Goal: Task Accomplishment & Management: Use online tool/utility

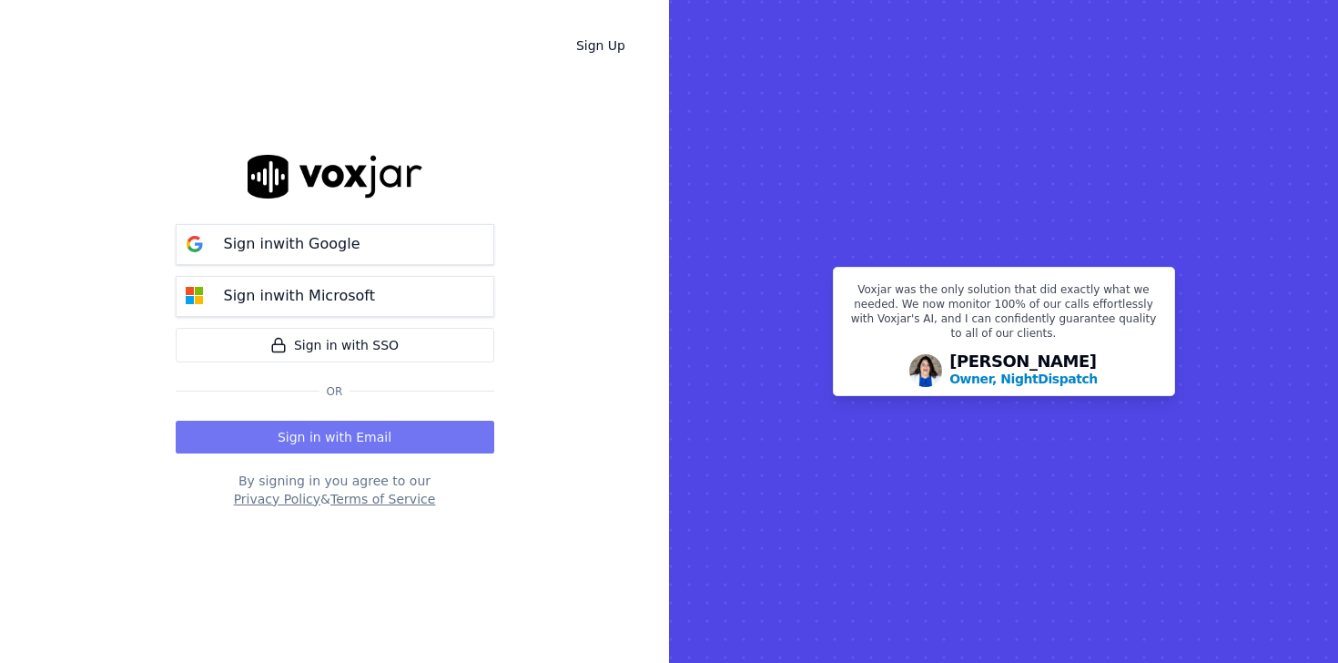
click at [355, 432] on button "Sign in with Email" at bounding box center [335, 437] width 319 height 33
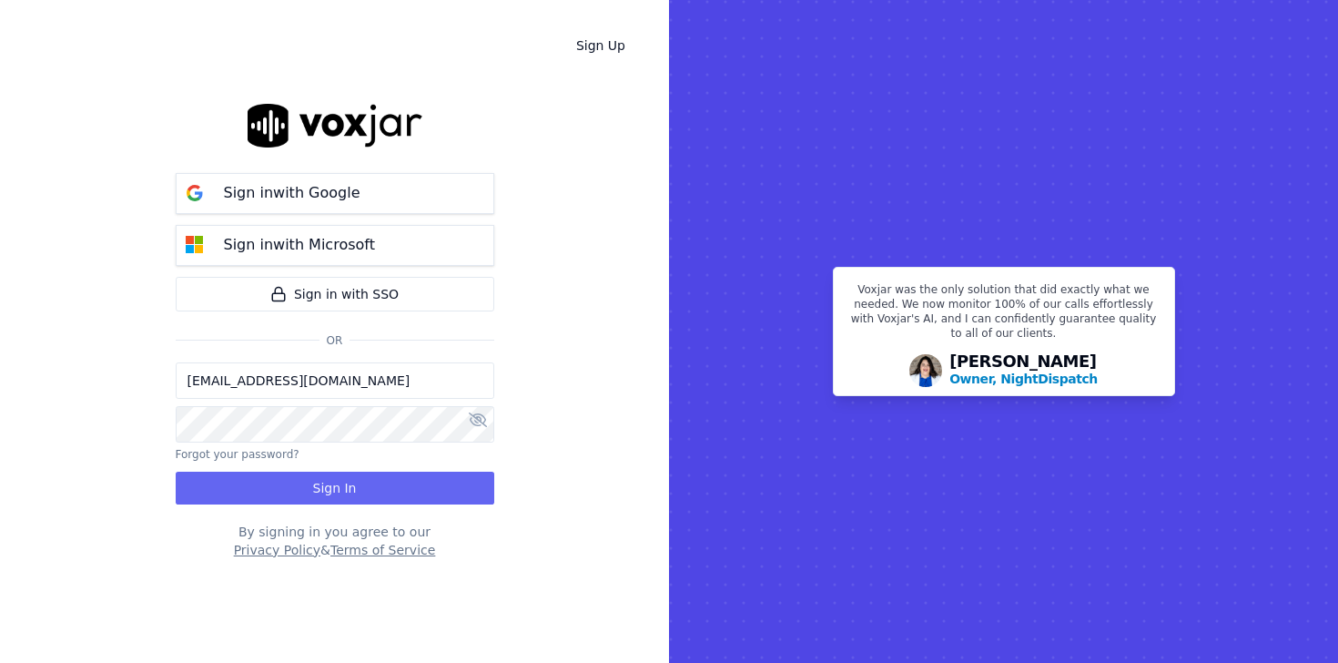
click at [352, 382] on input "rg@ethoscreditlabs.com" at bounding box center [335, 380] width 319 height 36
click at [596, 366] on div "Sign Up Sign in with Google Sign in with Microsoft Sign in with SSO Or rg@ethos…" at bounding box center [334, 331] width 669 height 663
click at [404, 473] on button "Sign In" at bounding box center [335, 488] width 319 height 33
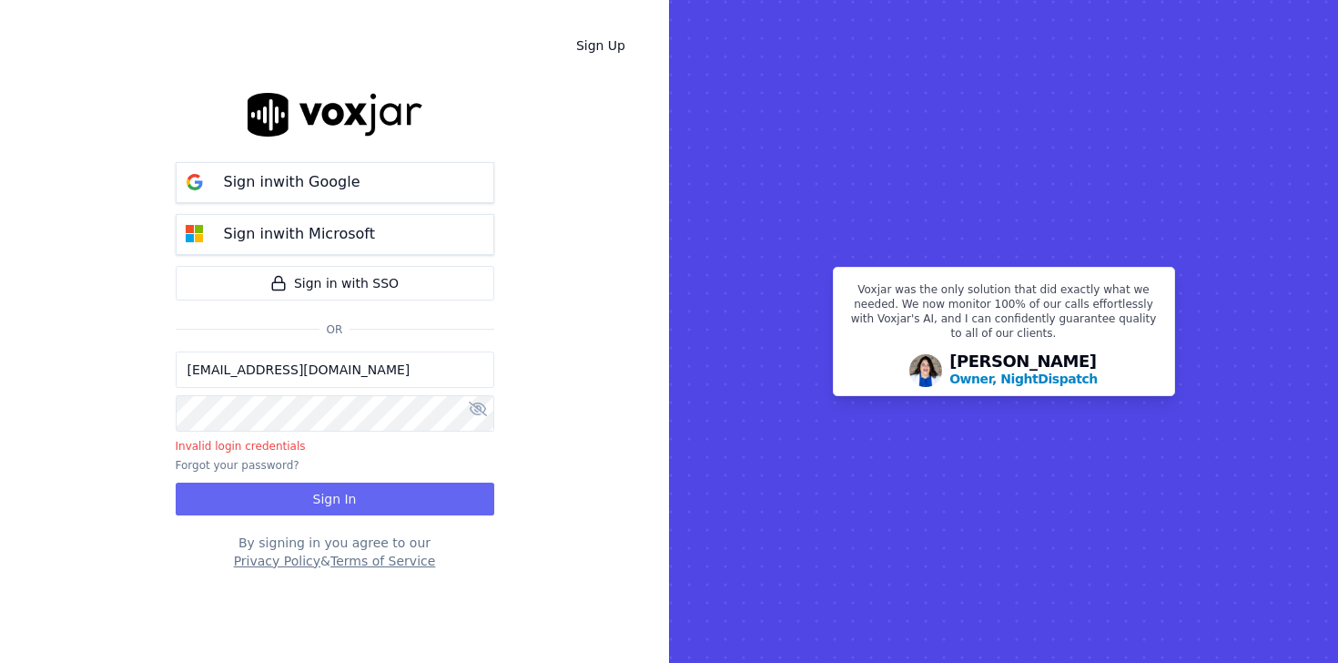
click at [350, 381] on input "rg@ethoscreditlabs.com" at bounding box center [335, 369] width 319 height 36
type input "rithikag@outlook.com"
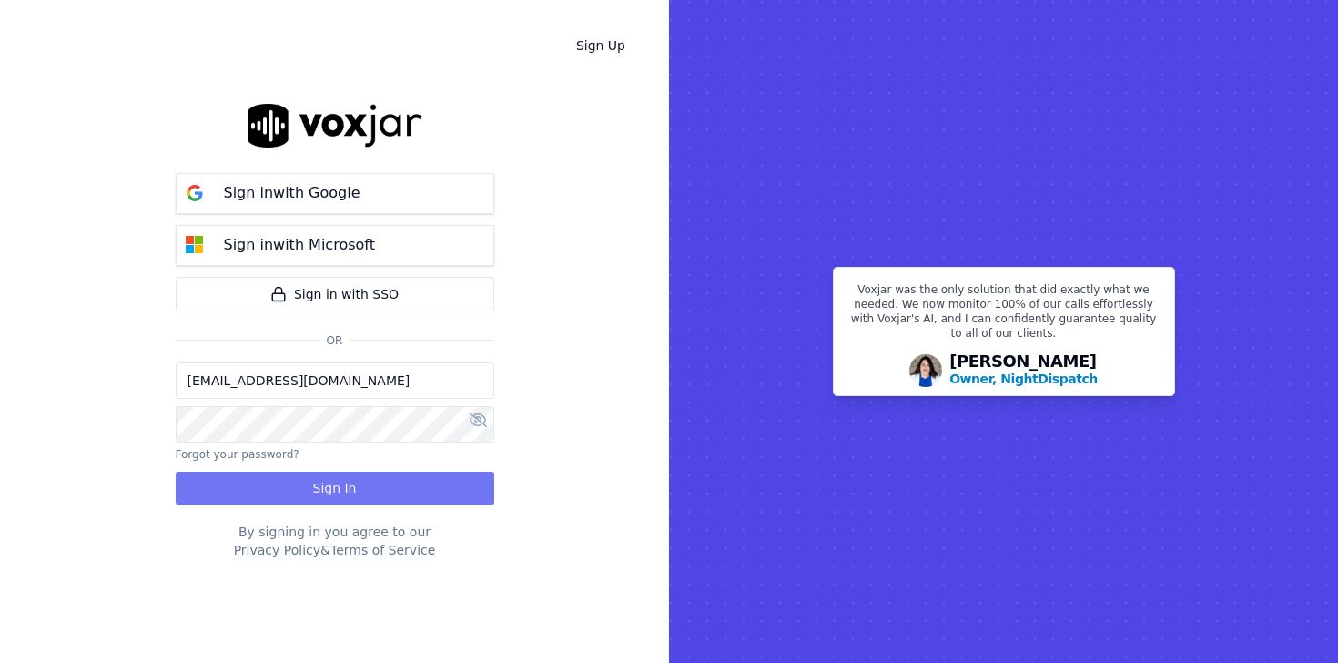
click at [349, 486] on button "Sign In" at bounding box center [335, 488] width 319 height 33
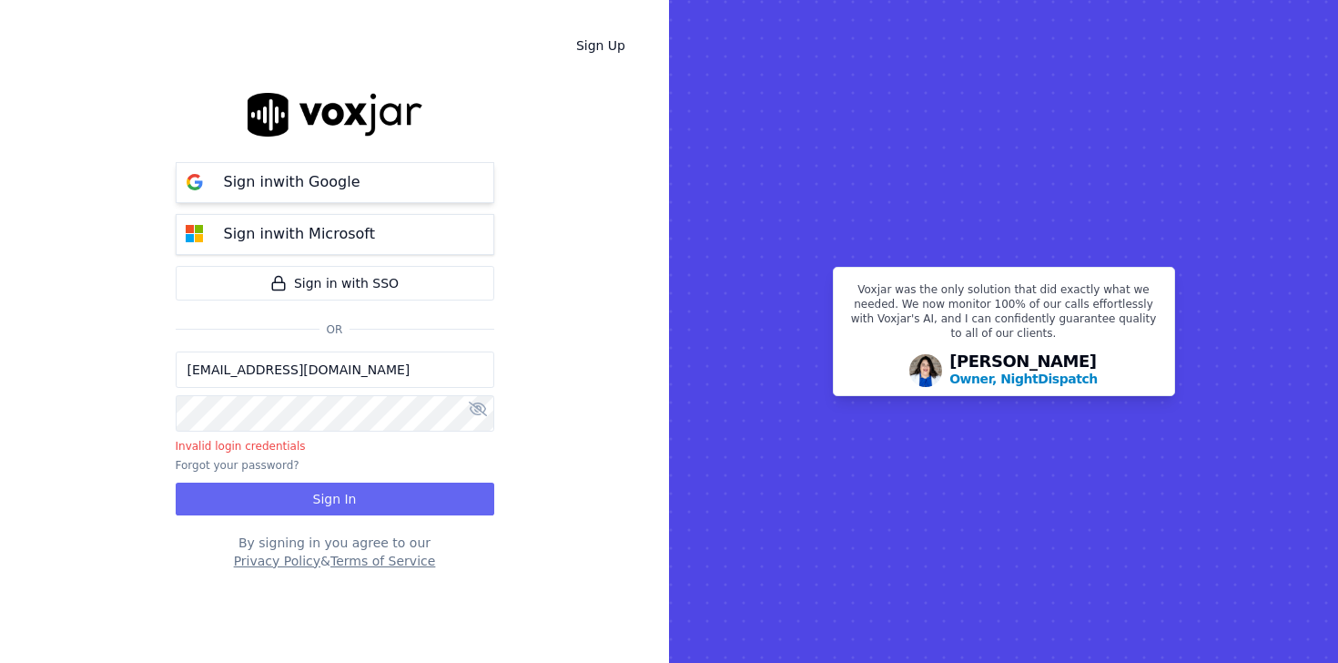
click at [371, 191] on button "Sign in with Google" at bounding box center [335, 182] width 319 height 41
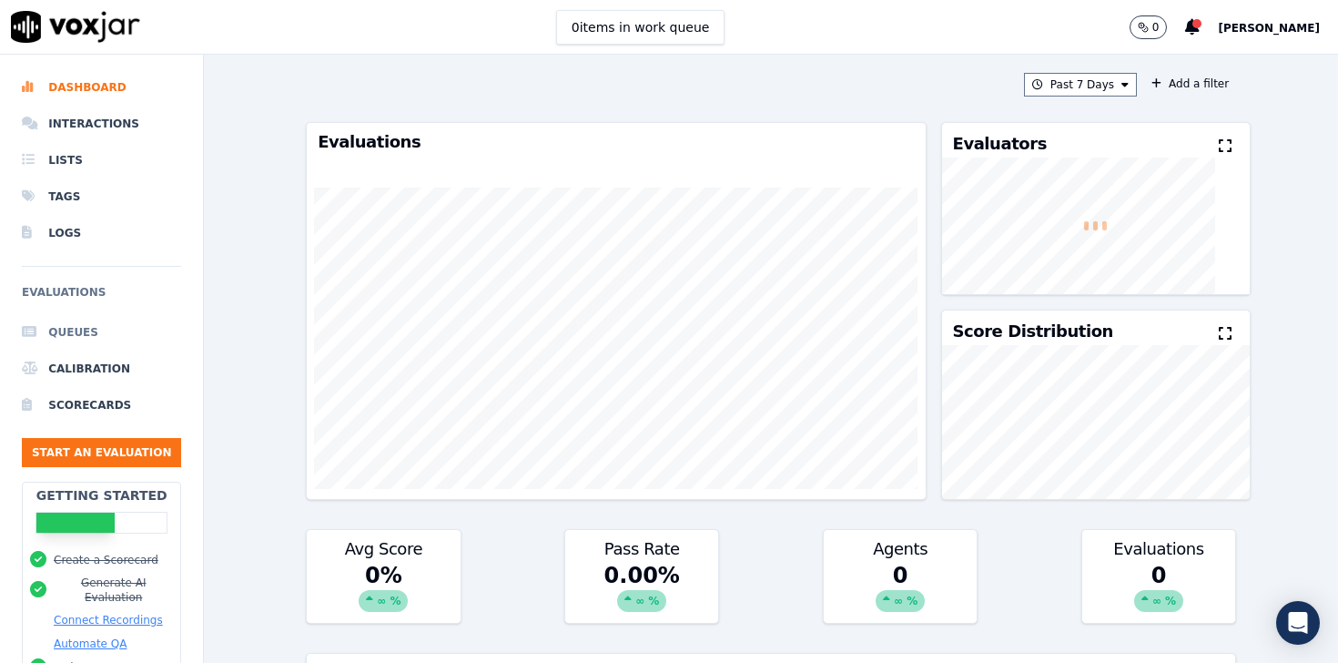
click at [67, 342] on li "Queues" at bounding box center [101, 332] width 159 height 36
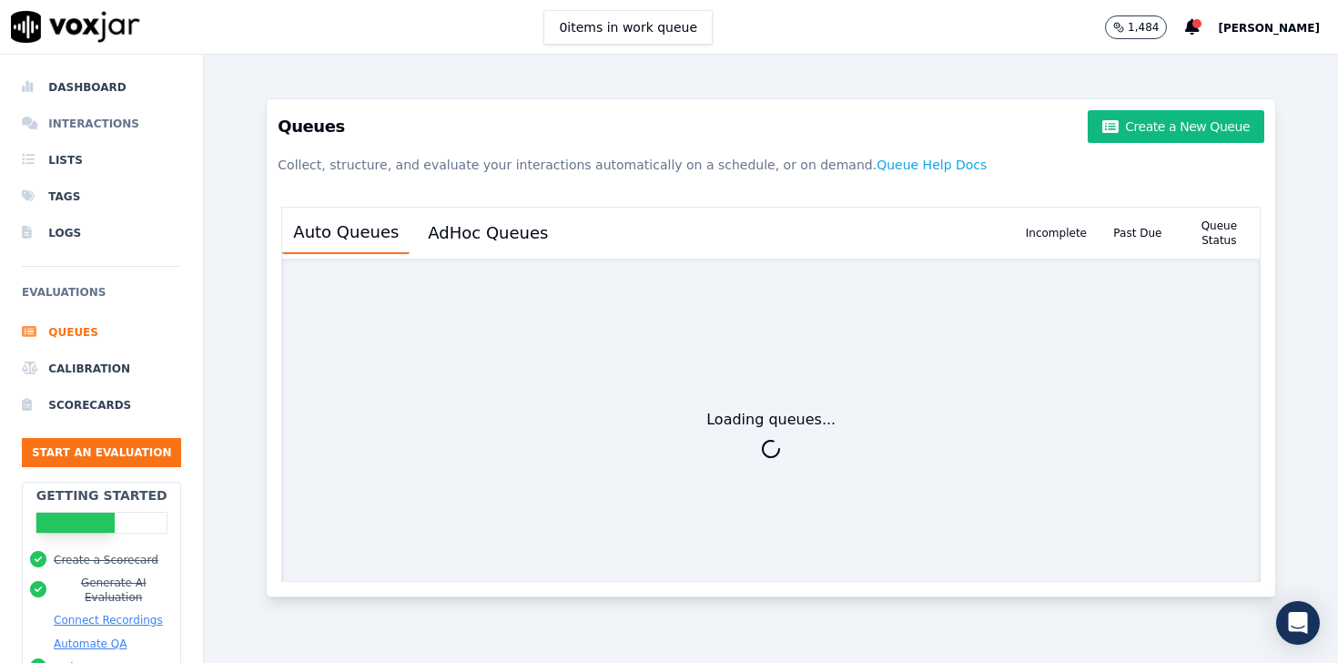
click at [63, 127] on li "Interactions" at bounding box center [101, 124] width 159 height 36
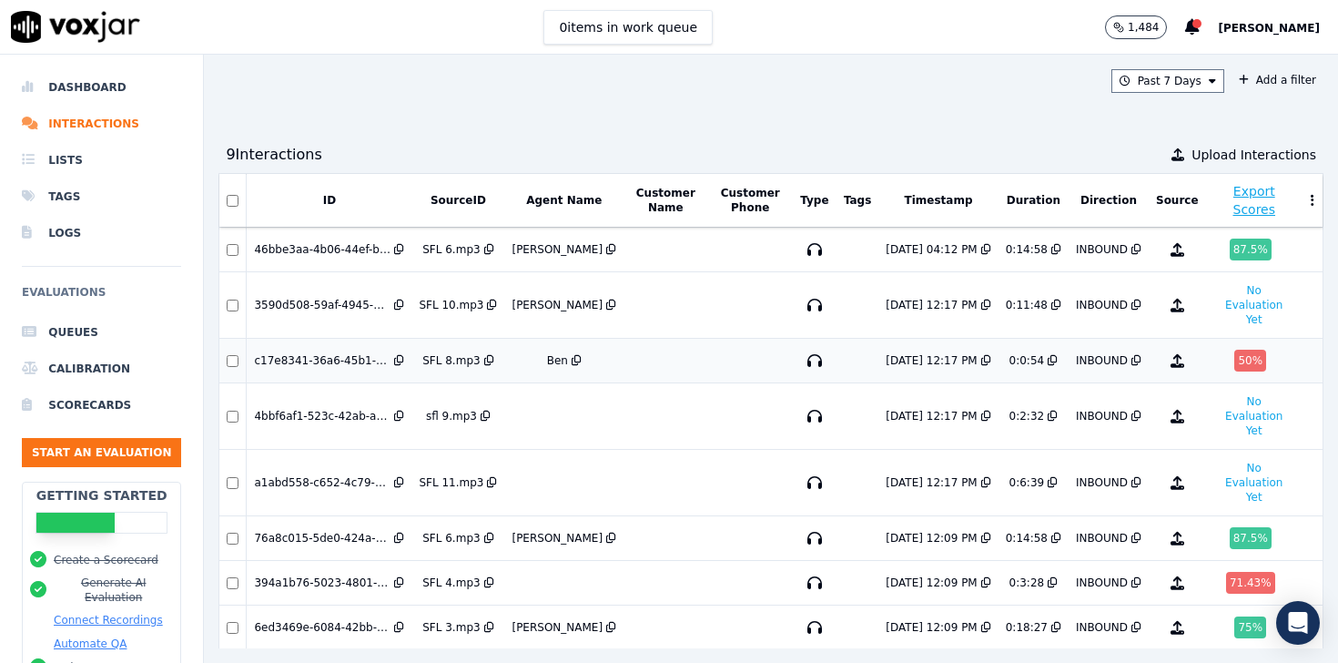
click at [1218, 350] on div "50 %" at bounding box center [1255, 361] width 82 height 22
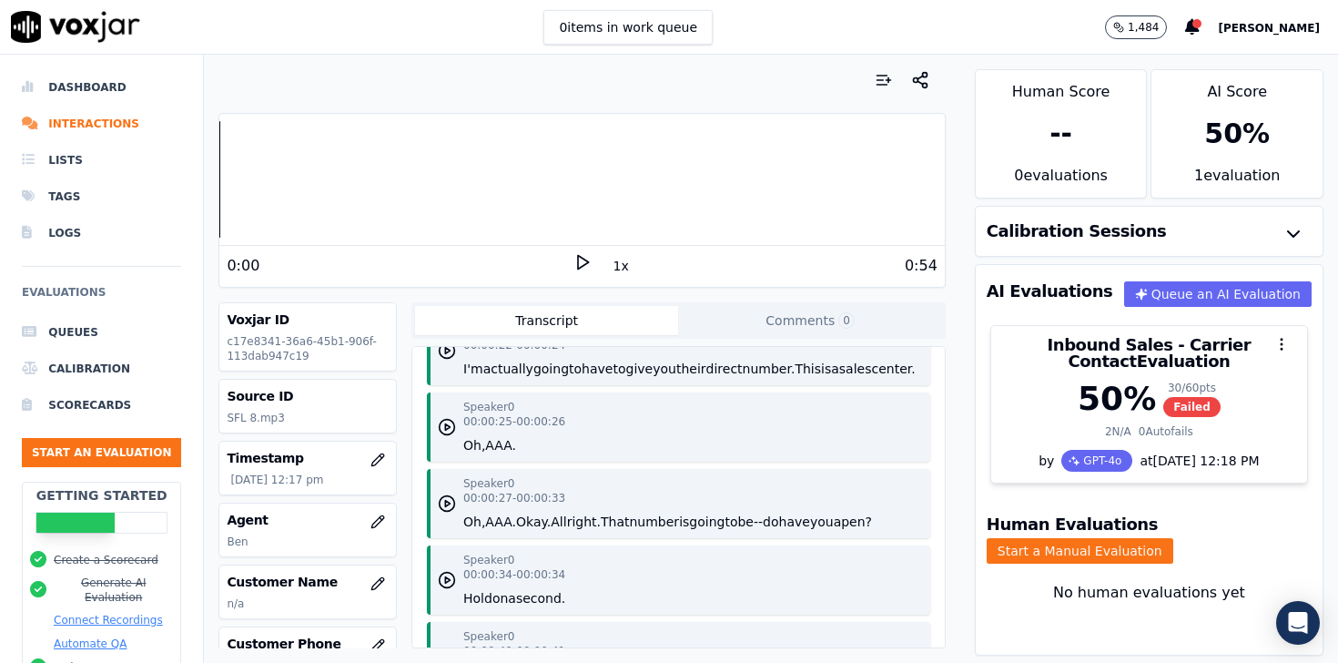
scroll to position [623, 0]
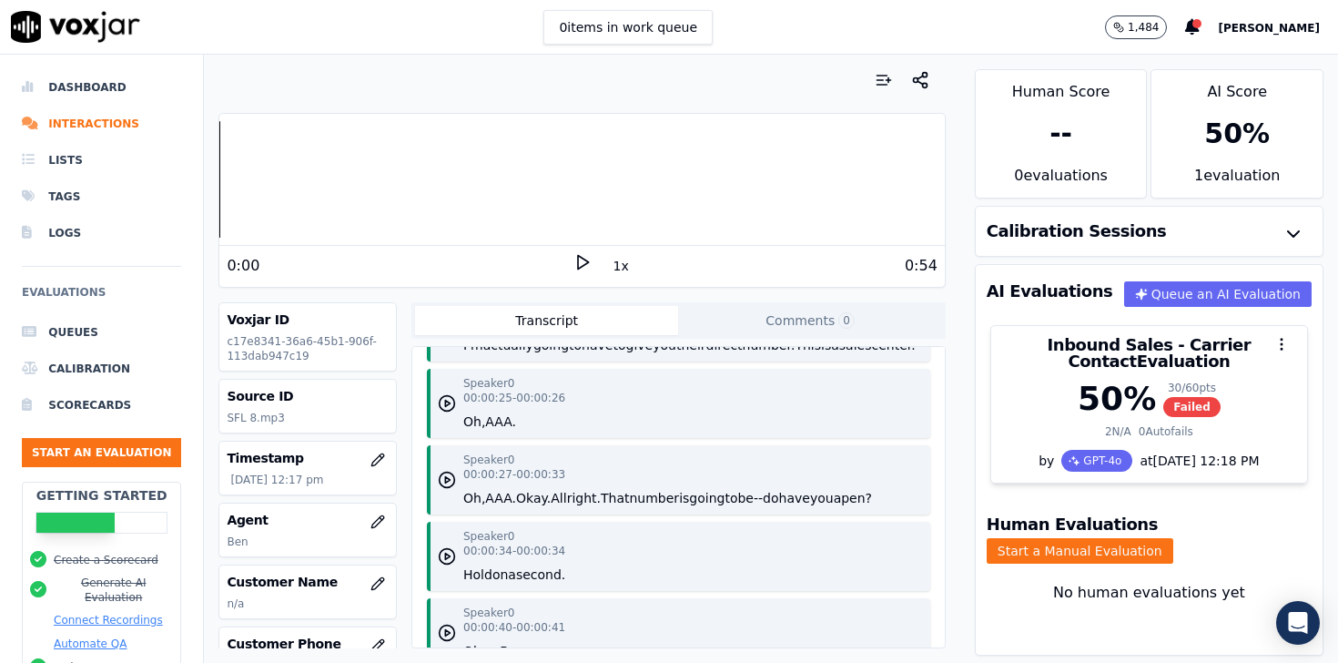
click at [578, 264] on polygon at bounding box center [583, 263] width 11 height 14
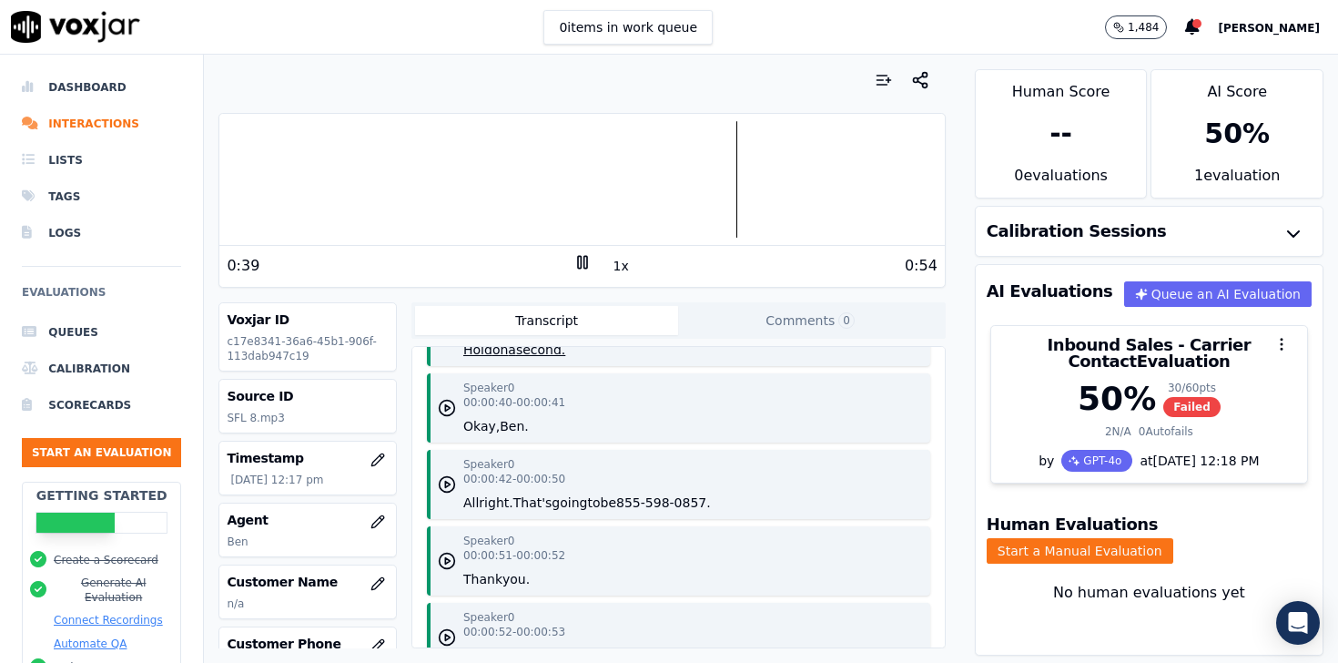
scroll to position [848, 0]
click at [759, 178] on div at bounding box center [581, 179] width 725 height 117
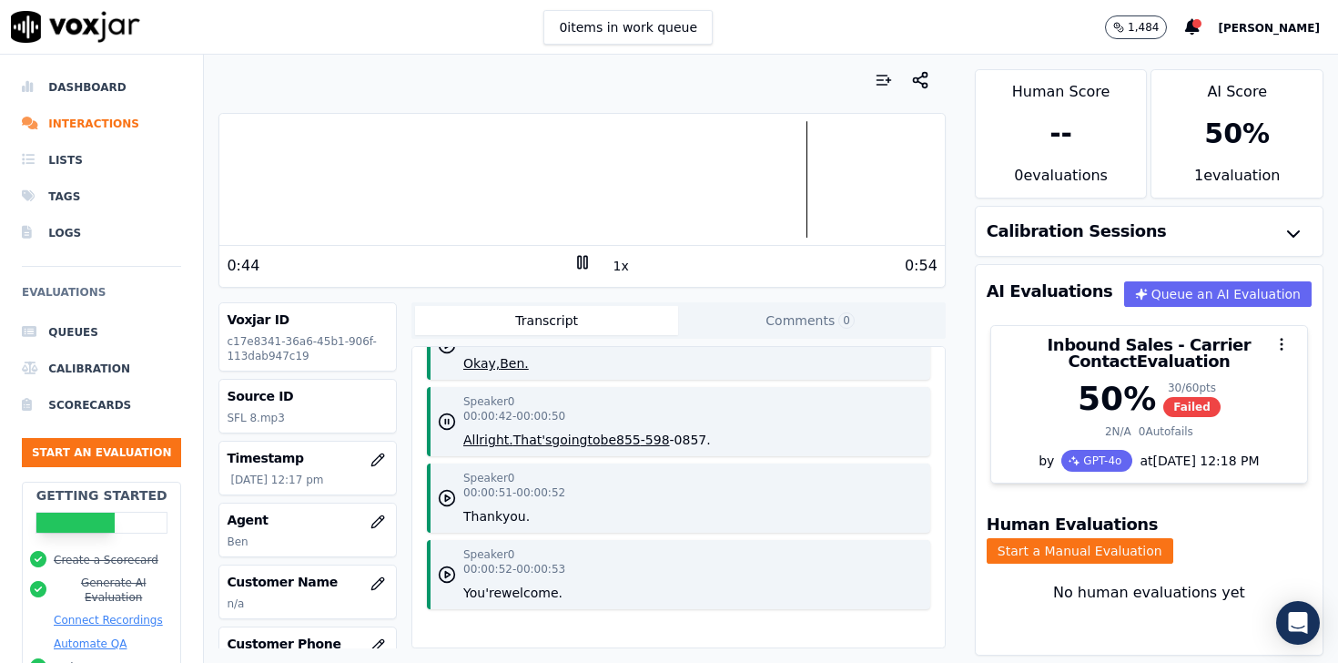
scroll to position [934, 0]
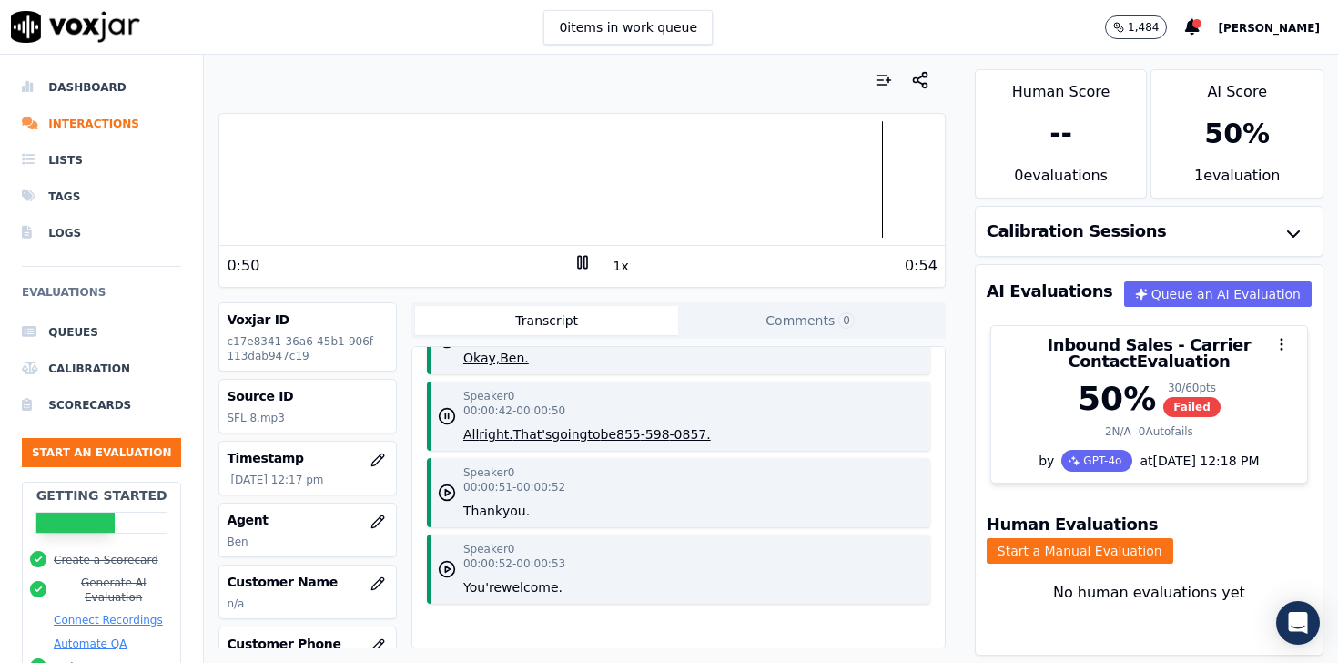
click at [585, 262] on rect at bounding box center [585, 262] width 3 height 12
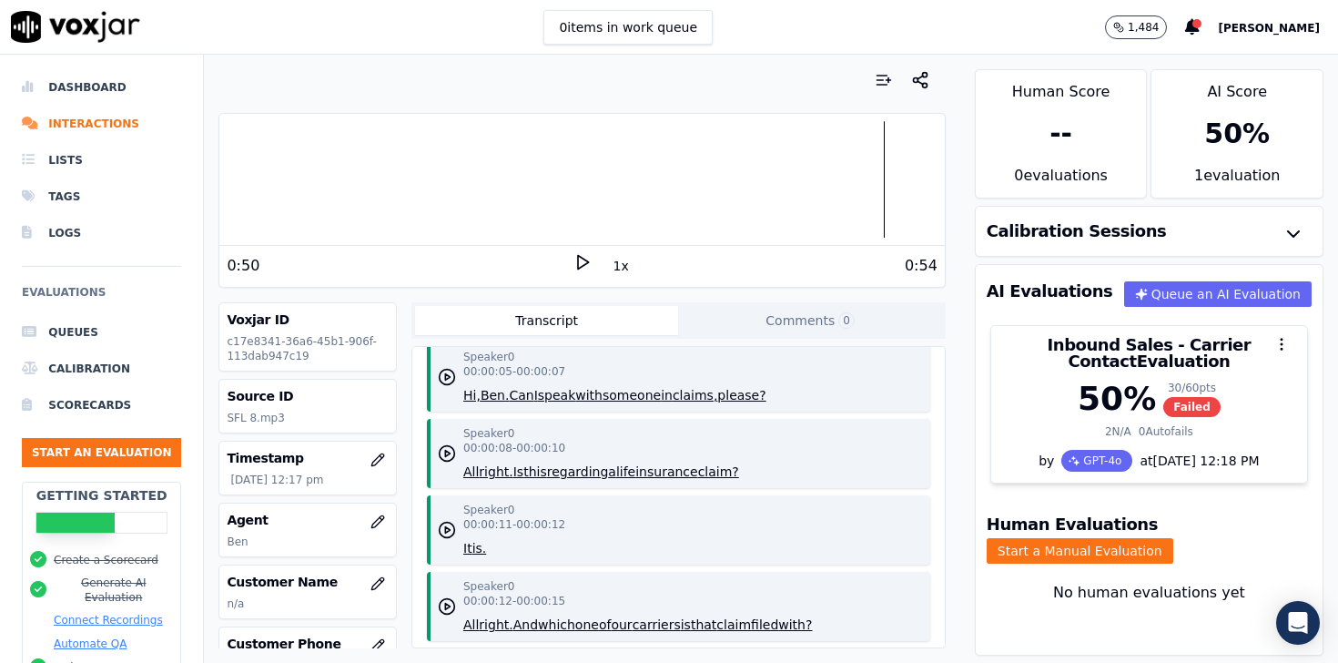
scroll to position [0, 0]
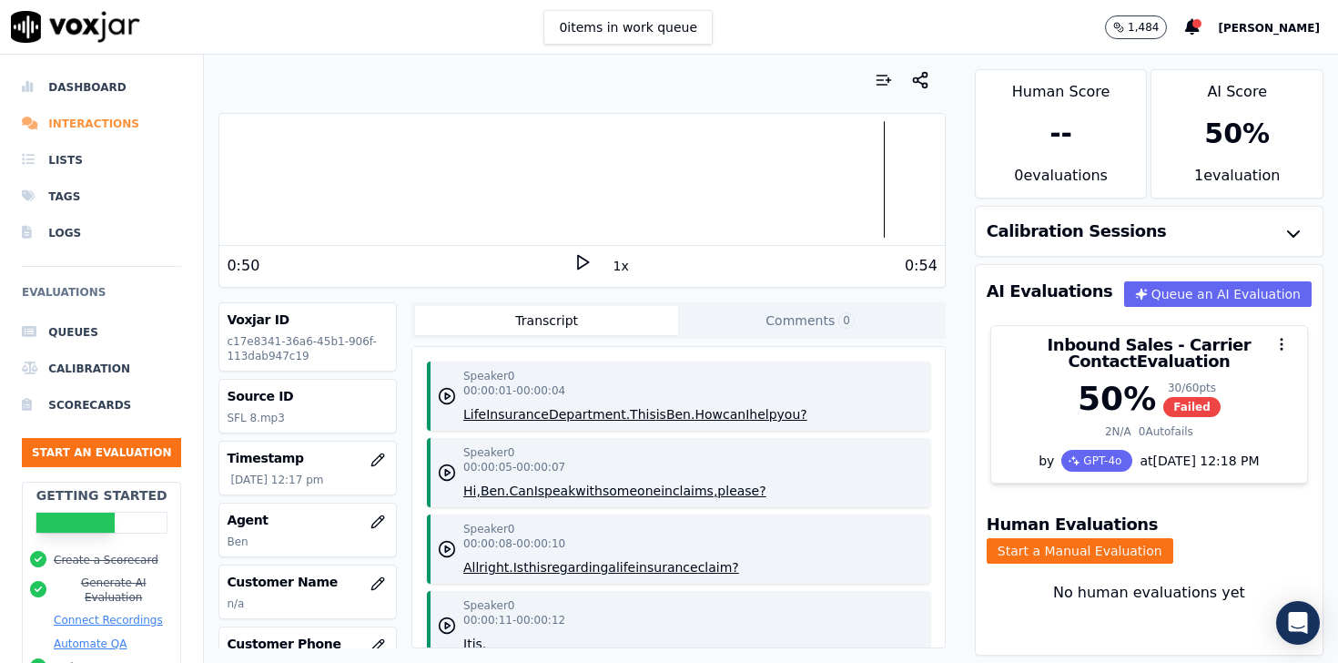
click at [59, 127] on li "Interactions" at bounding box center [101, 124] width 159 height 36
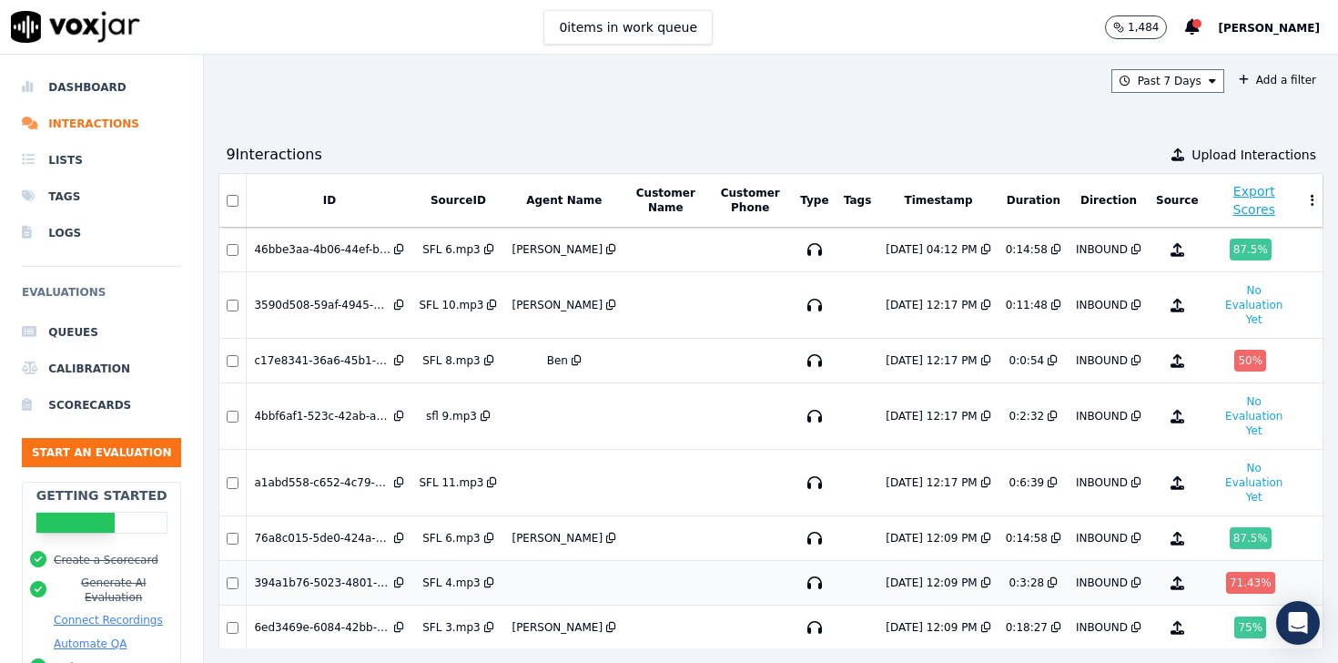
click at [1248, 572] on div "71.43 %" at bounding box center [1250, 583] width 49 height 22
click at [1206, 310] on td "No Evaluation Yet" at bounding box center [1254, 305] width 97 height 66
click at [1214, 80] on icon at bounding box center [1212, 81] width 7 height 11
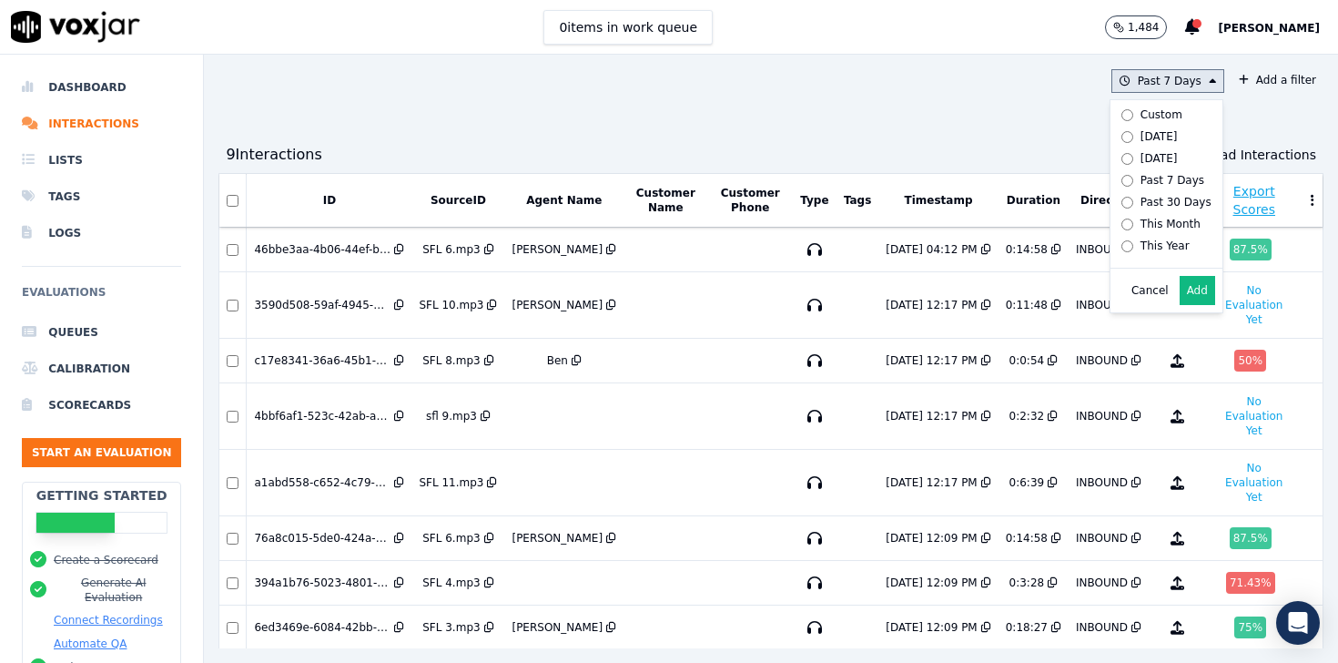
click at [1183, 198] on div "Past 30 Days" at bounding box center [1176, 202] width 71 height 15
click at [1198, 288] on button "Add" at bounding box center [1198, 290] width 36 height 29
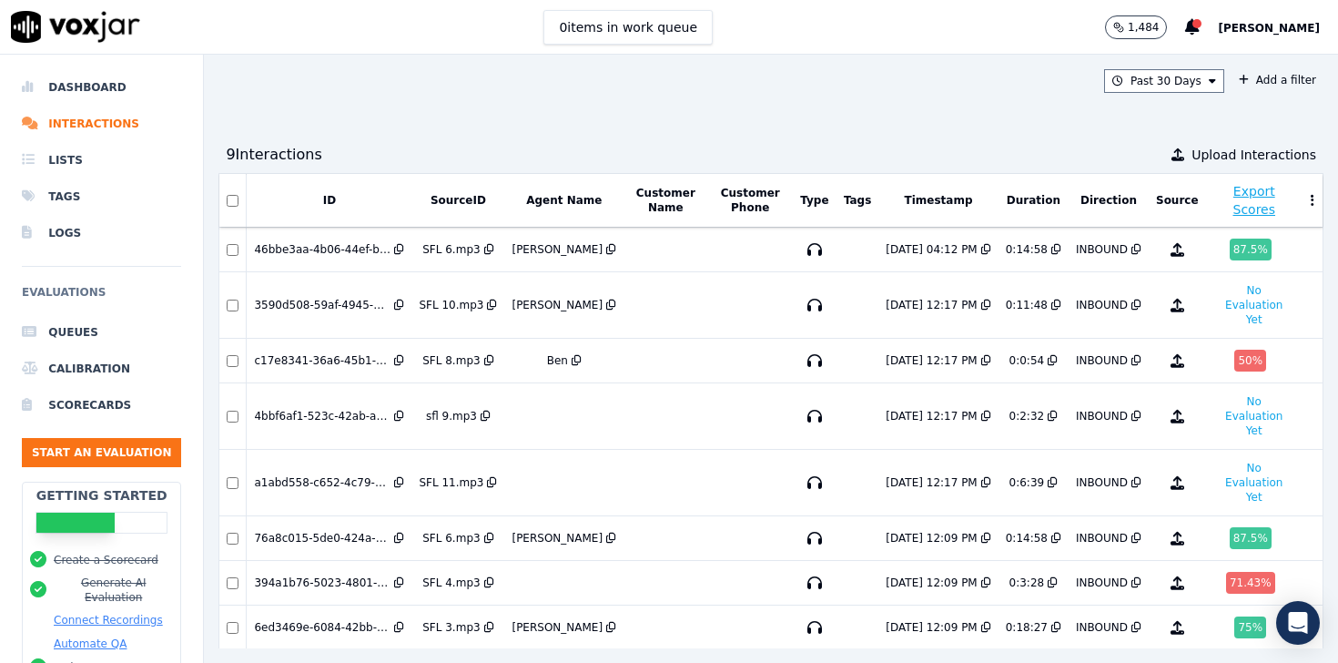
click at [1141, 97] on div "Past 30 Days Add a filter 9 Interaction s Upload Interactions ID SourceID Agent…" at bounding box center [771, 359] width 1134 height 608
click at [1141, 91] on button "Past 30 Days" at bounding box center [1164, 81] width 120 height 24
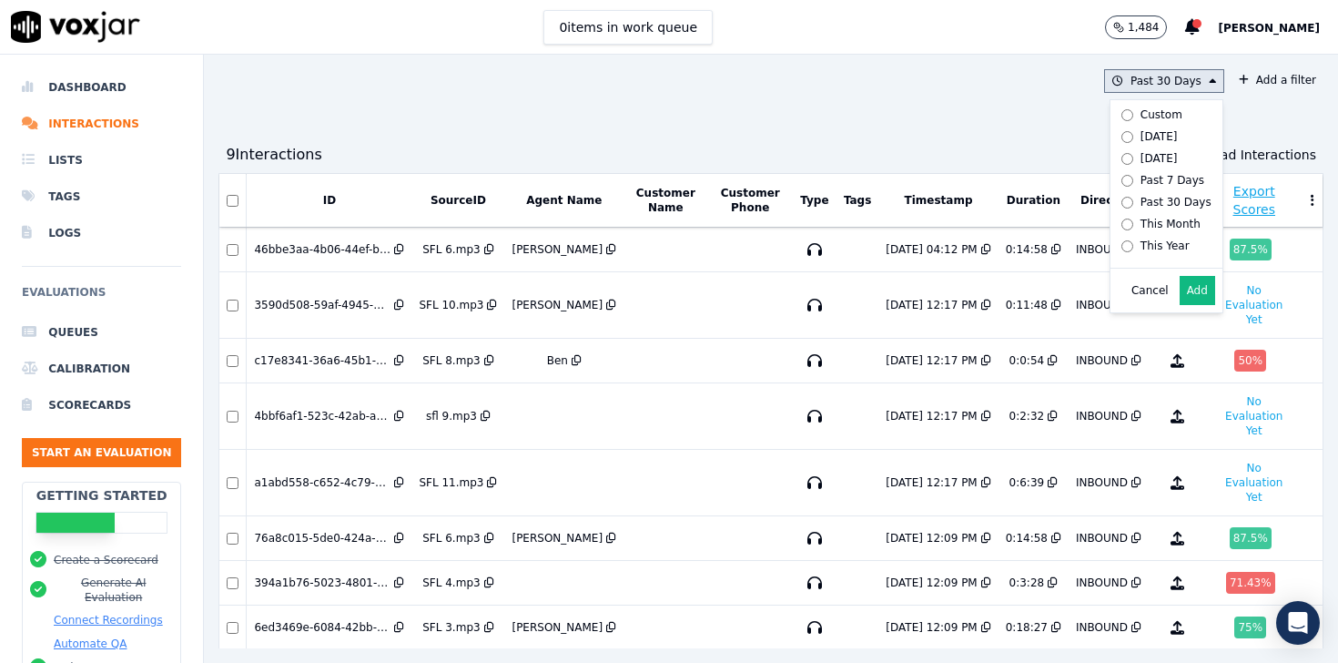
click at [1159, 240] on div "This Year" at bounding box center [1165, 246] width 49 height 15
click at [1204, 293] on button "Add" at bounding box center [1198, 290] width 36 height 29
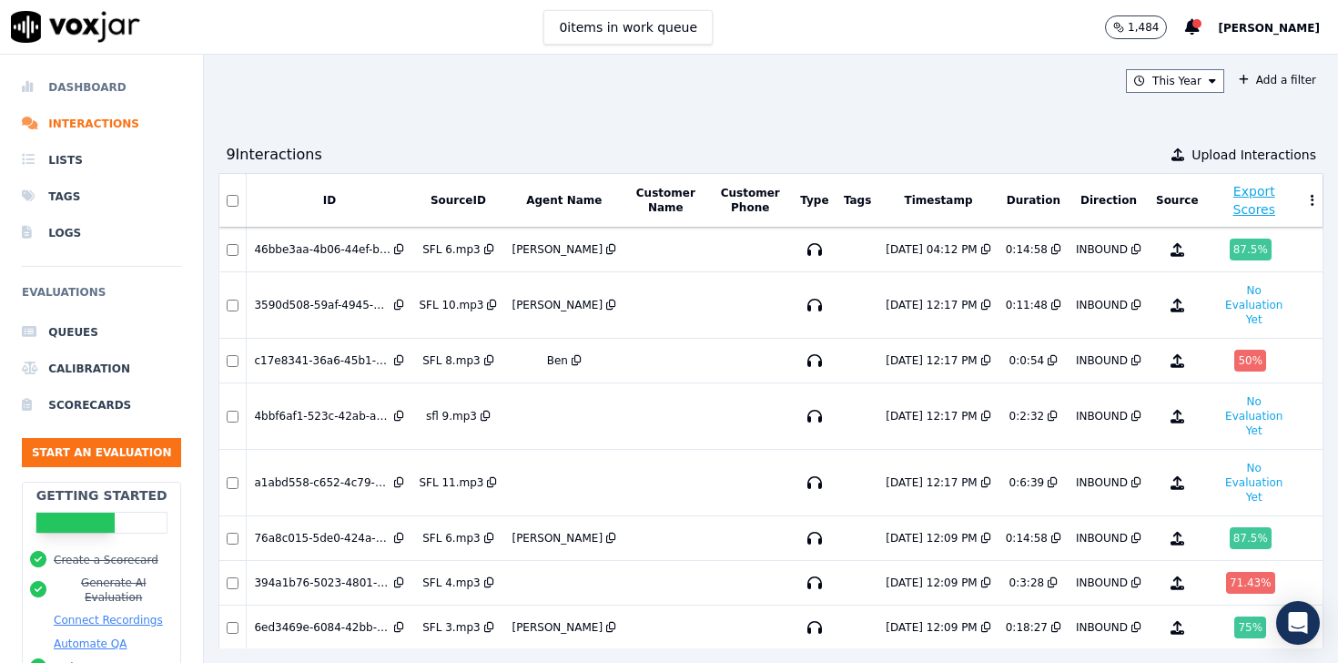
click at [64, 91] on li "Dashboard" at bounding box center [101, 87] width 159 height 36
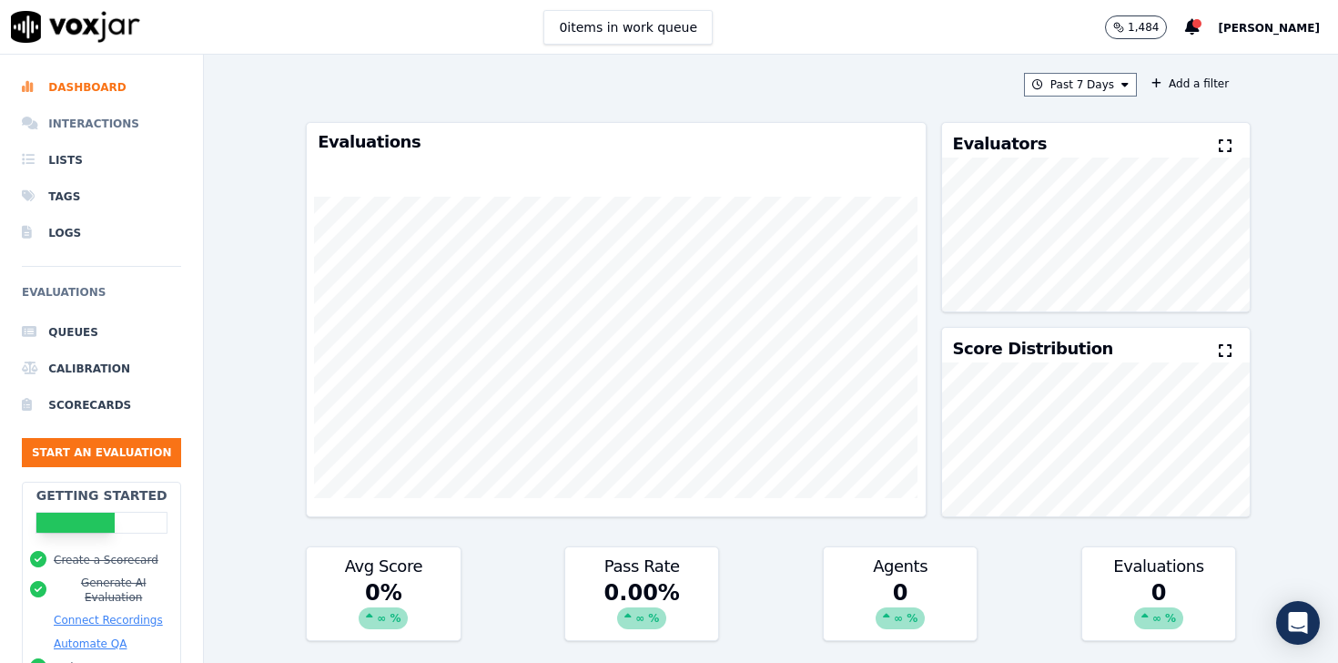
click at [64, 123] on li "Interactions" at bounding box center [101, 124] width 159 height 36
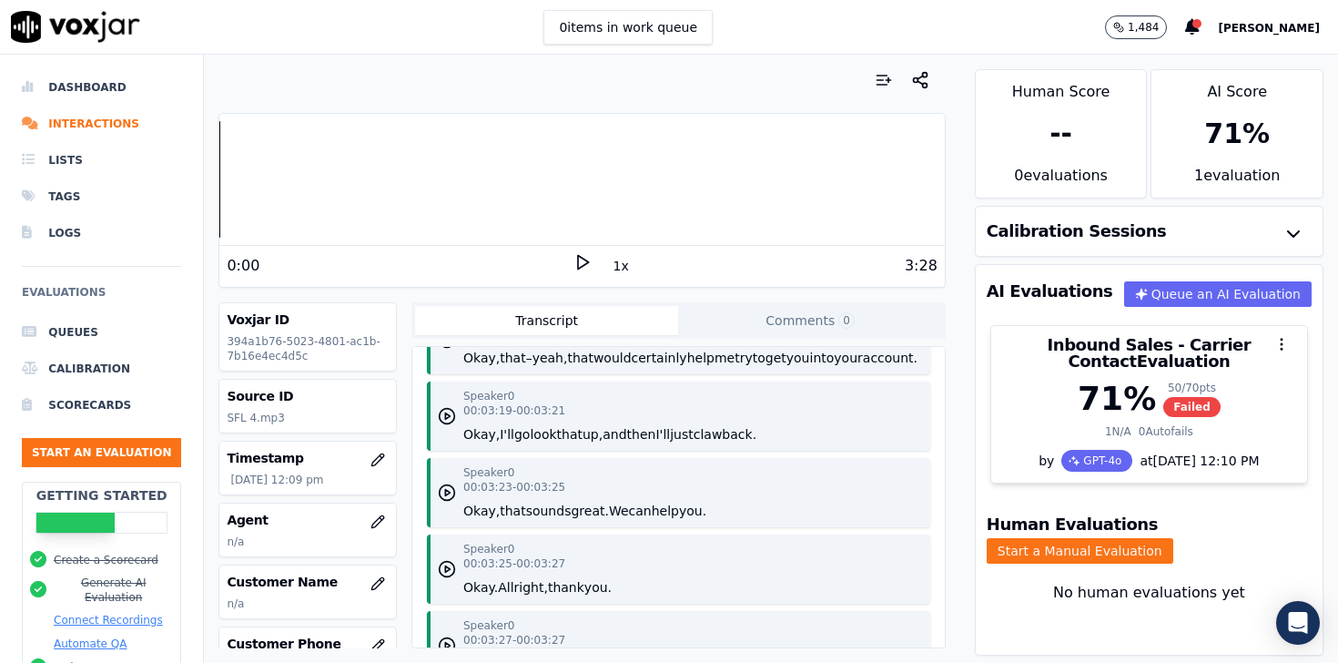
scroll to position [2948, 0]
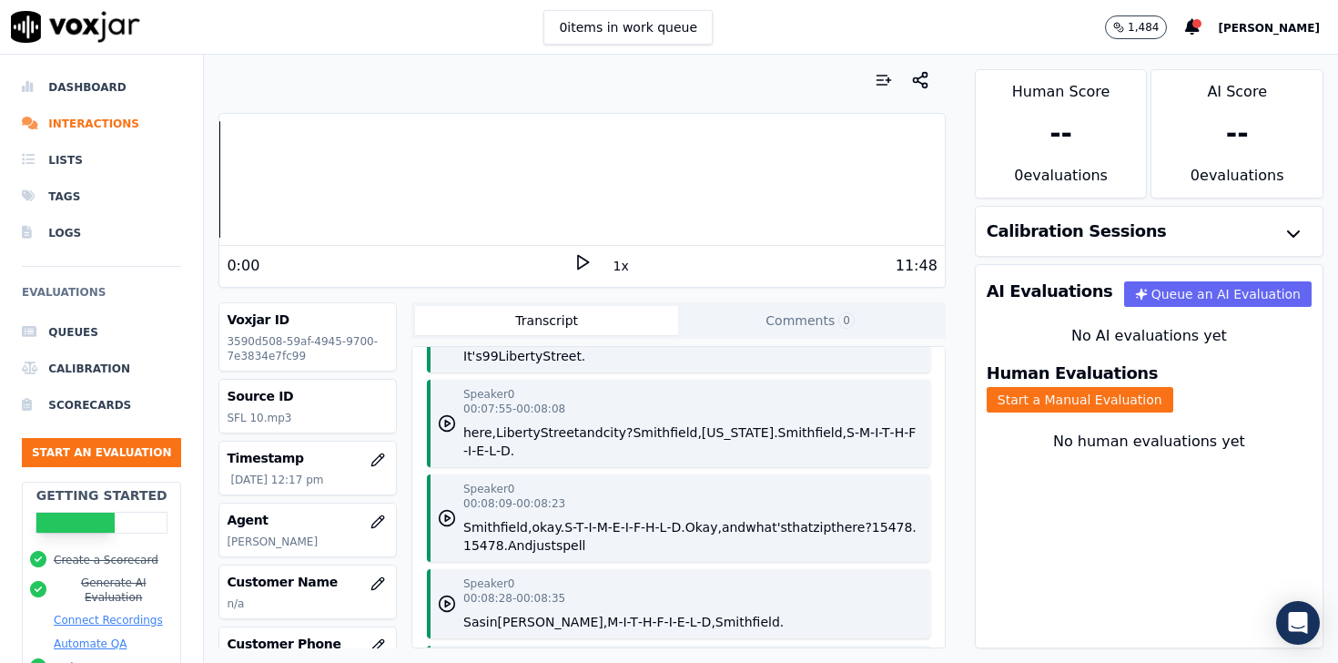
scroll to position [5849, 0]
